Goal: Transaction & Acquisition: Purchase product/service

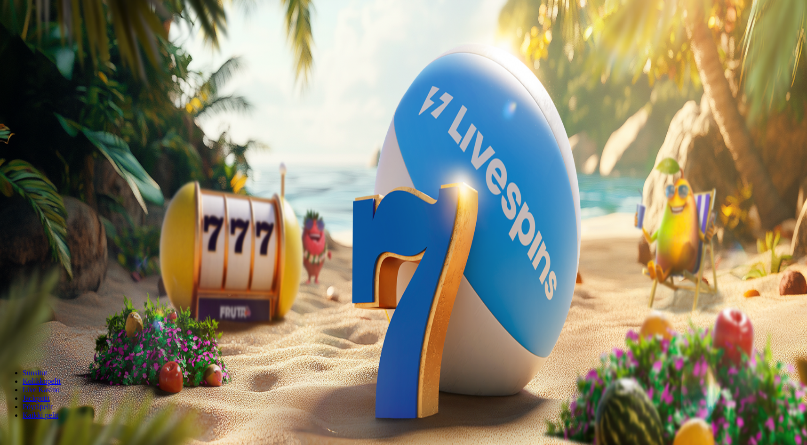
click at [71, 215] on input "***" at bounding box center [37, 219] width 67 height 9
type input "*"
type input "**"
click at [49, 242] on span "Talleta ja pelaa" at bounding box center [29, 245] width 42 height 7
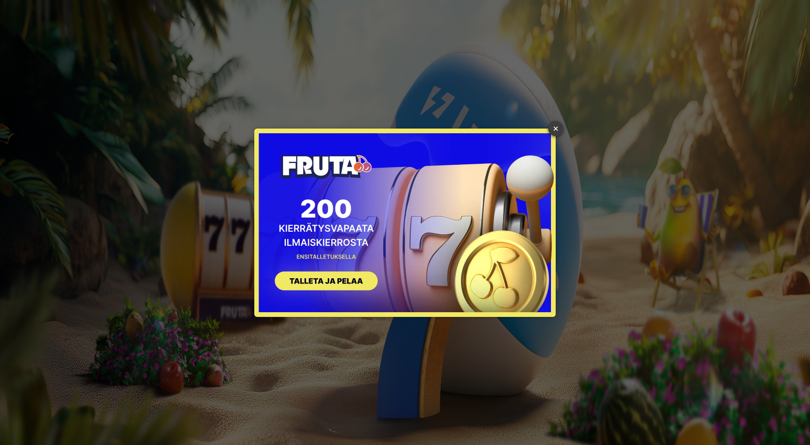
click at [552, 128] on link "×" at bounding box center [555, 128] width 15 height 15
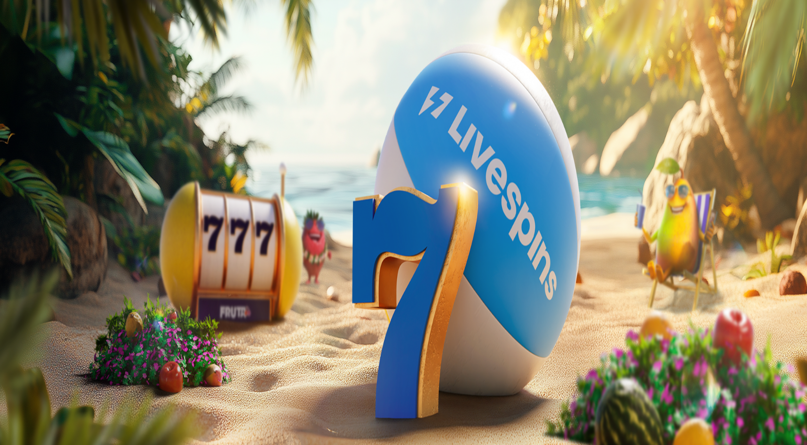
click at [172, 109] on img "Primary" at bounding box center [188, 93] width 33 height 33
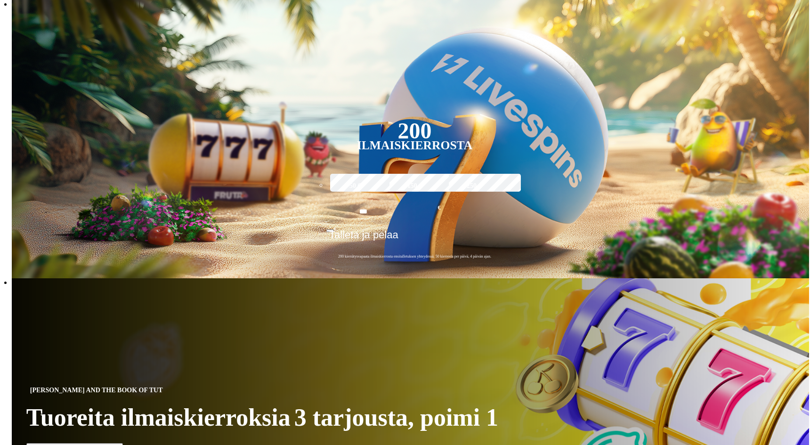
scroll to position [506, 0]
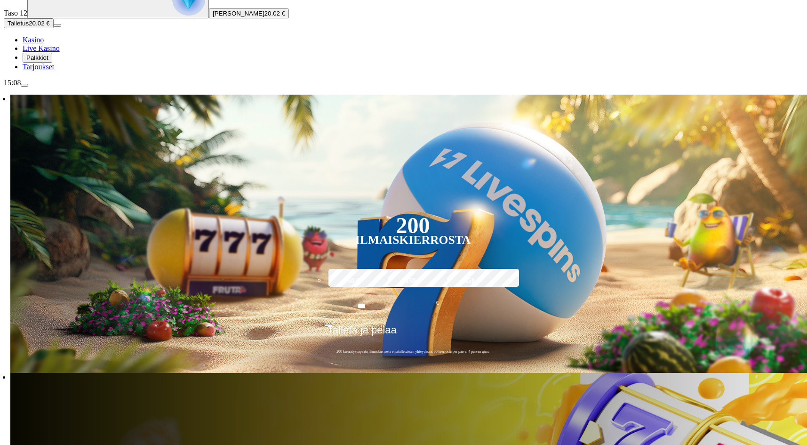
scroll to position [141, 0]
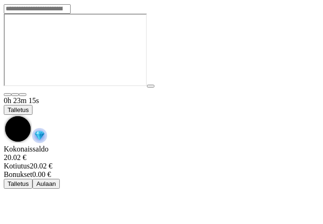
click at [19, 96] on div "0h 23m 15s Talletus" at bounding box center [161, 120] width 315 height 48
click at [4, 115] on span "chevron-down icon" at bounding box center [4, 115] width 0 height 0
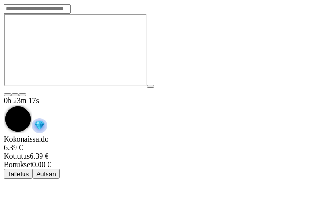
click at [56, 170] on span "Aulaan" at bounding box center [46, 173] width 20 height 7
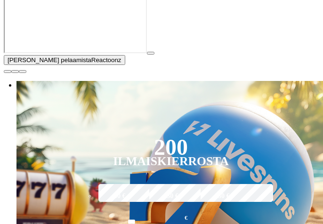
scroll to position [235, 0]
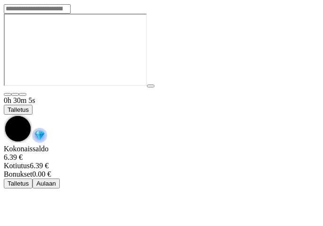
click at [4, 115] on span "chevron-down icon" at bounding box center [4, 115] width 0 height 0
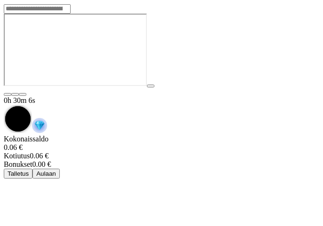
click at [56, 170] on span "Aulaan" at bounding box center [46, 173] width 20 height 7
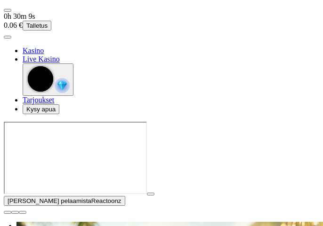
click at [53, 92] on circle "button" at bounding box center [40, 78] width 25 height 25
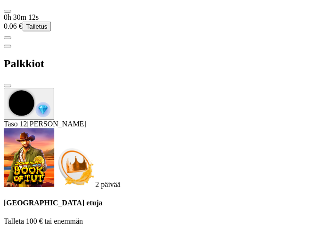
scroll to position [323, 0]
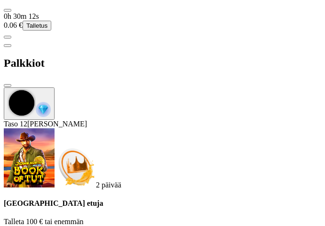
click at [8, 86] on span "close icon" at bounding box center [8, 86] width 0 height 0
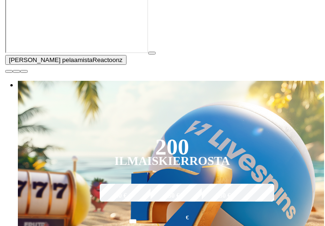
scroll to position [94, 0]
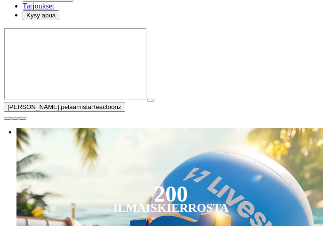
drag, startPoint x: 197, startPoint y: 75, endPoint x: 190, endPoint y: 75, distance: 6.6
type input "*"
type input "**"
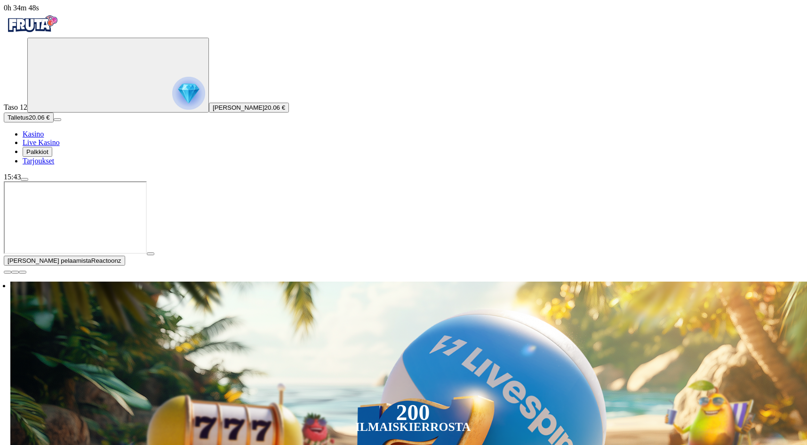
scroll to position [47, 0]
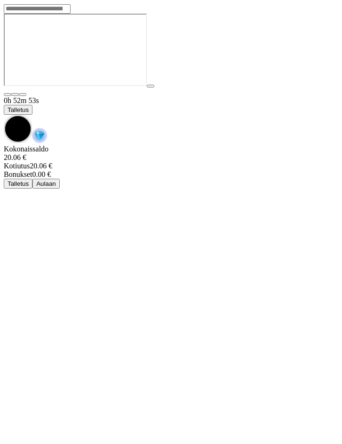
click at [110, 96] on div "0h 52m 53s Talletus" at bounding box center [171, 120] width 335 height 48
click at [18, 96] on div "0h 52m 53s Talletus" at bounding box center [171, 120] width 335 height 48
click at [16, 96] on div "0h 52m 54s Talletus" at bounding box center [171, 120] width 335 height 48
click at [47, 128] on img "Game menu" at bounding box center [39, 135] width 15 height 15
click at [4, 115] on span "chevron-down icon" at bounding box center [4, 115] width 0 height 0
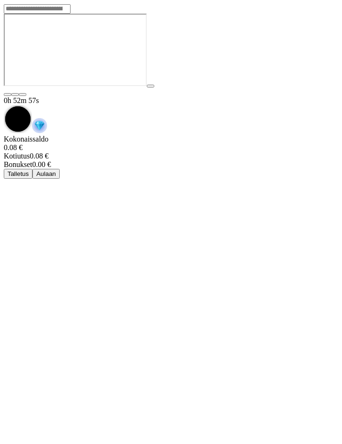
click at [56, 170] on span "Aulaan" at bounding box center [46, 173] width 20 height 7
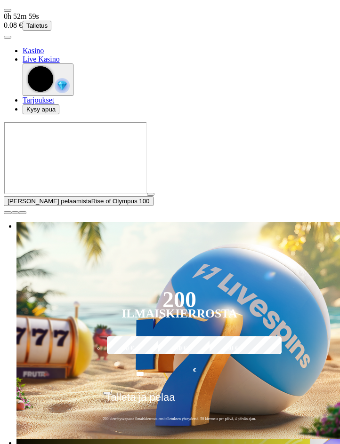
click at [8, 37] on span "user-circle icon" at bounding box center [8, 37] width 0 height 0
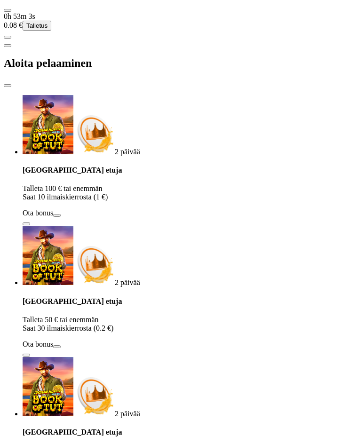
type input "*"
type input "**"
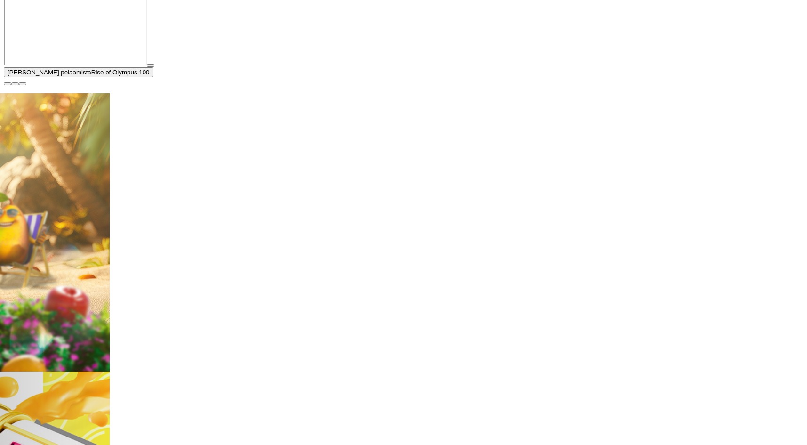
scroll to position [282, 0]
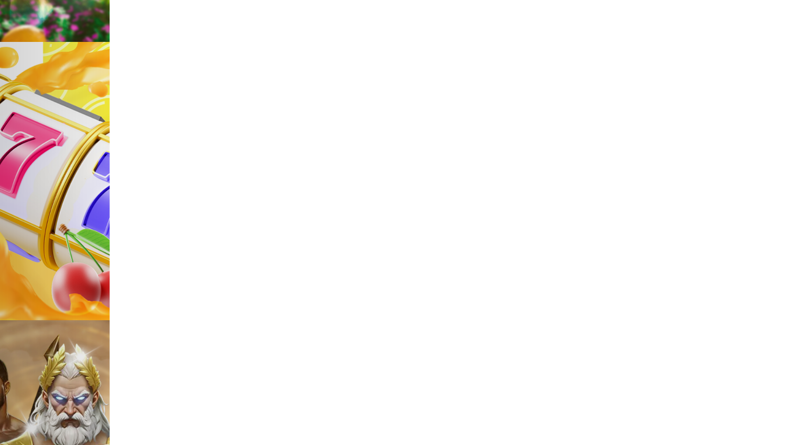
scroll to position [377, 0]
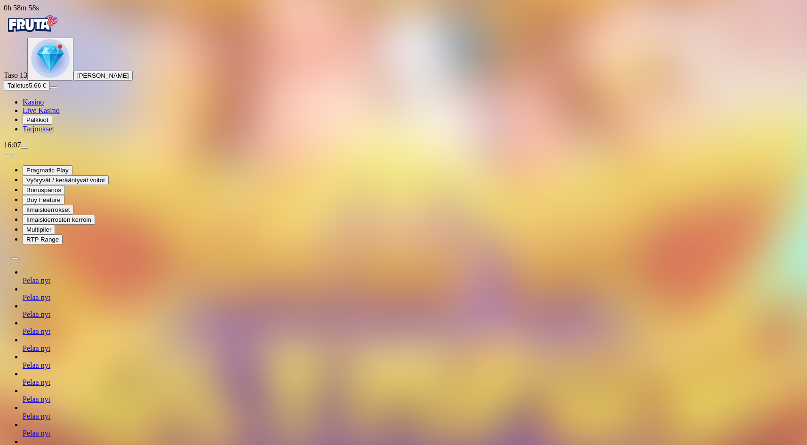
click at [67, 78] on img "Primary" at bounding box center [50, 58] width 39 height 39
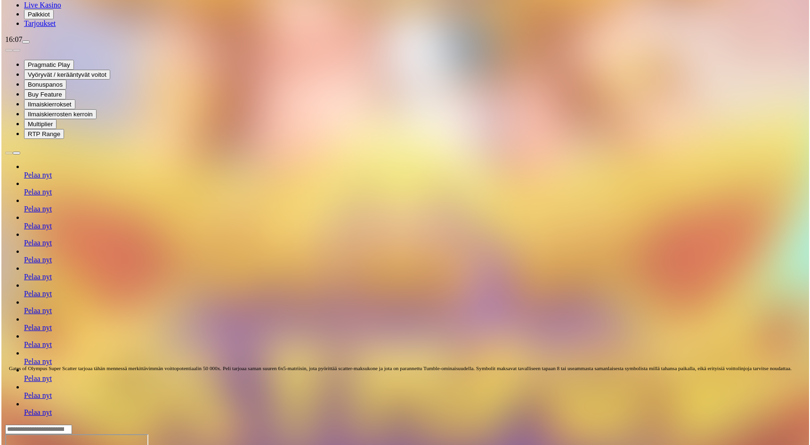
scroll to position [79, 0]
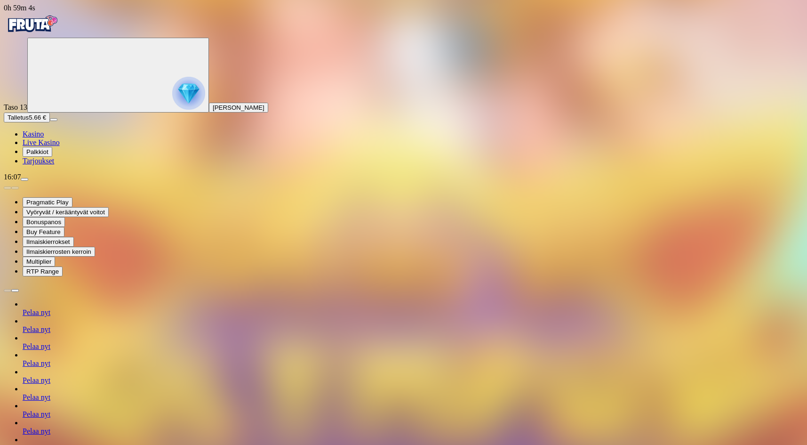
scroll to position [65, 0]
click at [59, 27] on img "Primary" at bounding box center [32, 24] width 56 height 24
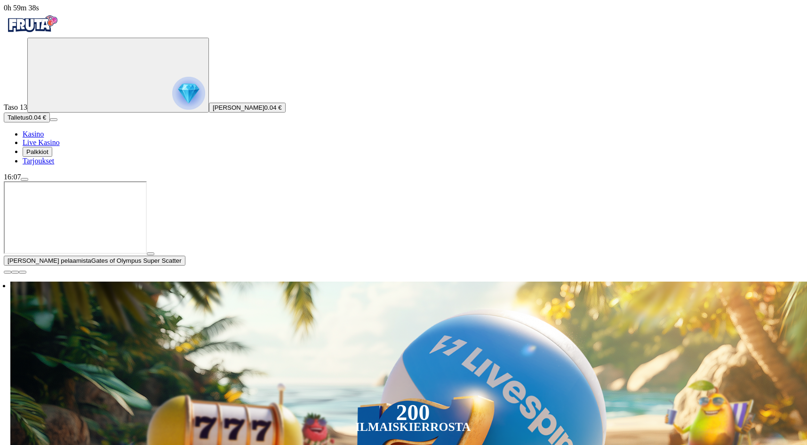
click at [8, 272] on span "close icon" at bounding box center [8, 272] width 0 height 0
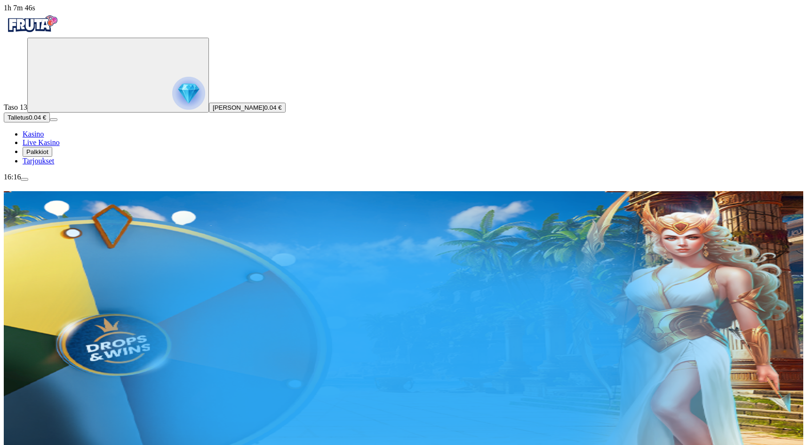
click at [89, 300] on input "***" at bounding box center [56, 304] width 67 height 9
type input "*"
type input "**"
click at [68, 328] on span "Talleta ja pelaa" at bounding box center [47, 331] width 42 height 7
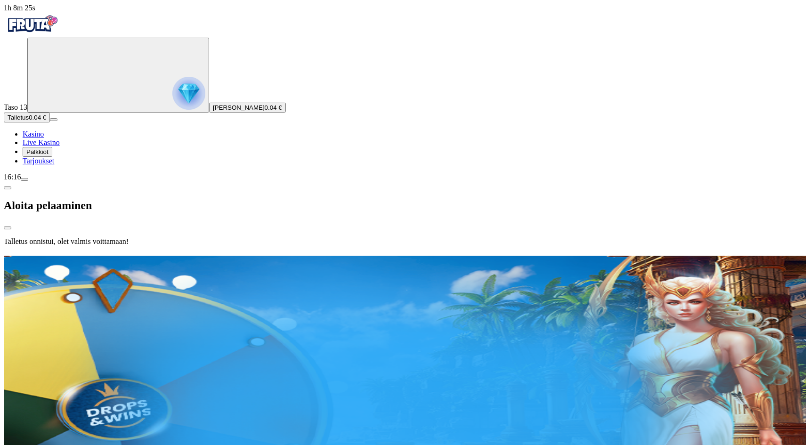
click at [439, 253] on div at bounding box center [405, 253] width 802 height 0
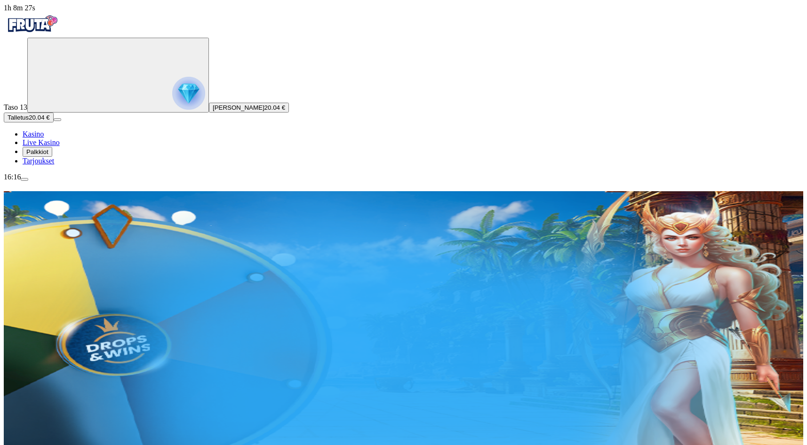
scroll to position [94, 0]
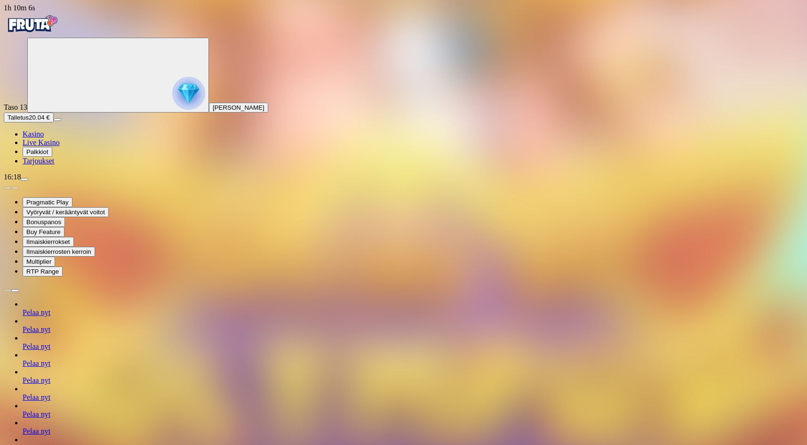
click at [60, 24] on img "Primary" at bounding box center [32, 24] width 56 height 24
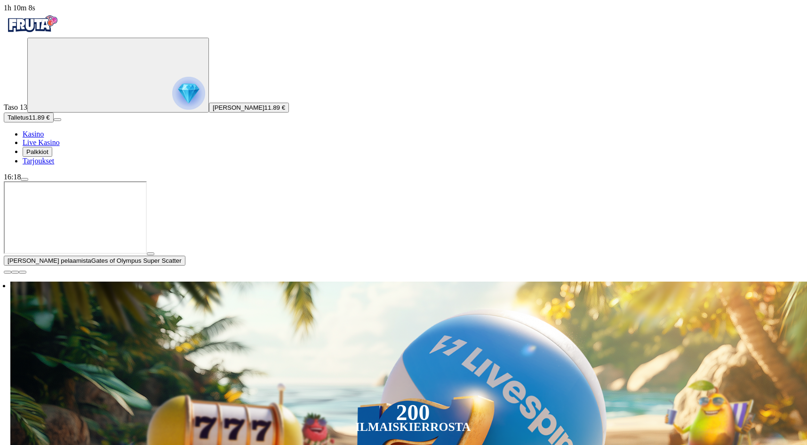
click at [8, 272] on span "close icon" at bounding box center [8, 272] width 0 height 0
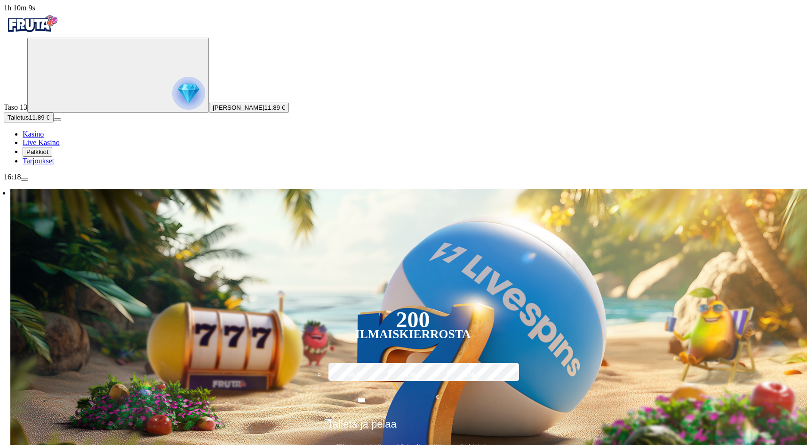
scroll to position [94, 0]
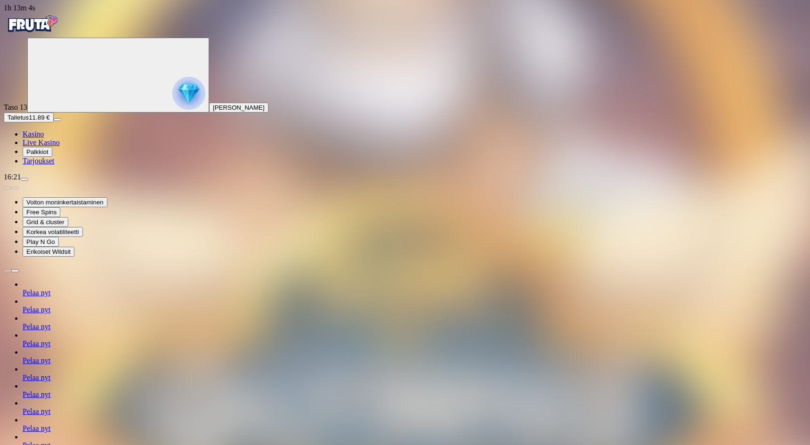
click at [79, 102] on div "Taso 13 Veeti Oliver Pehkonen" at bounding box center [405, 75] width 802 height 75
click at [68, 94] on circle "Primary" at bounding box center [102, 74] width 96 height 96
